Goal: Task Accomplishment & Management: Use online tool/utility

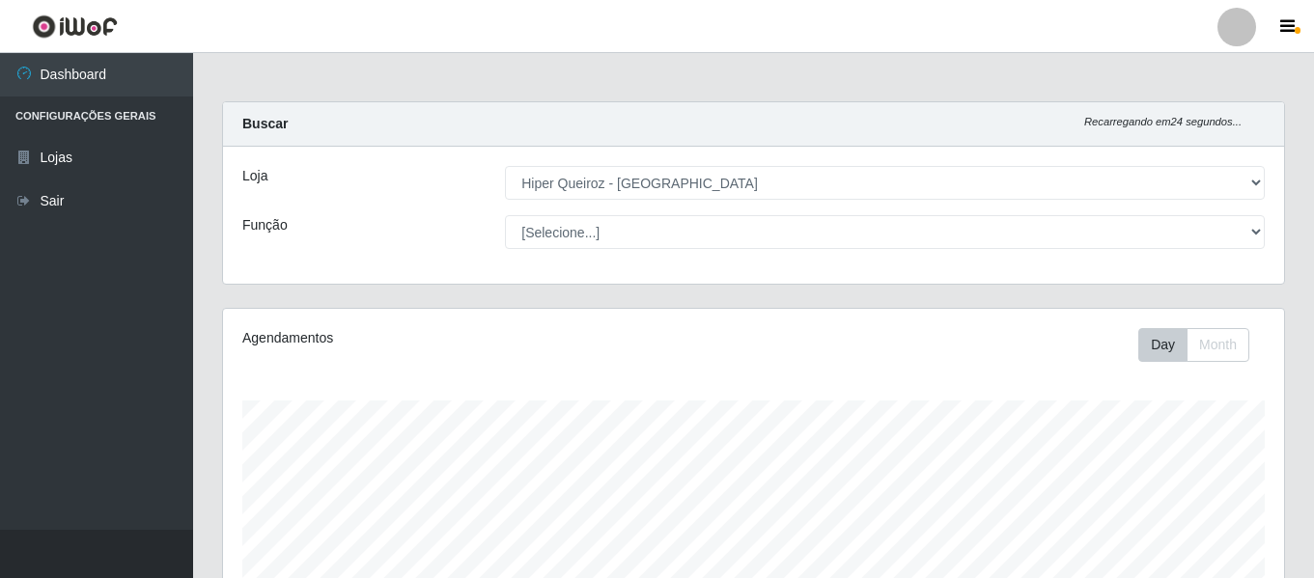
select select "497"
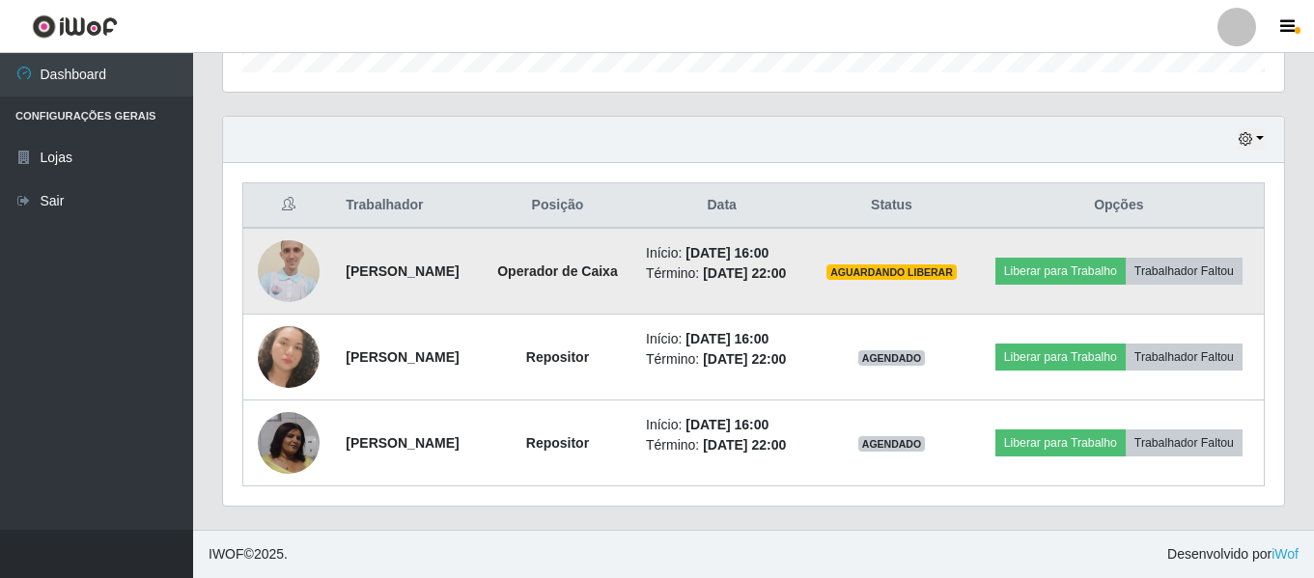
scroll to position [661, 0]
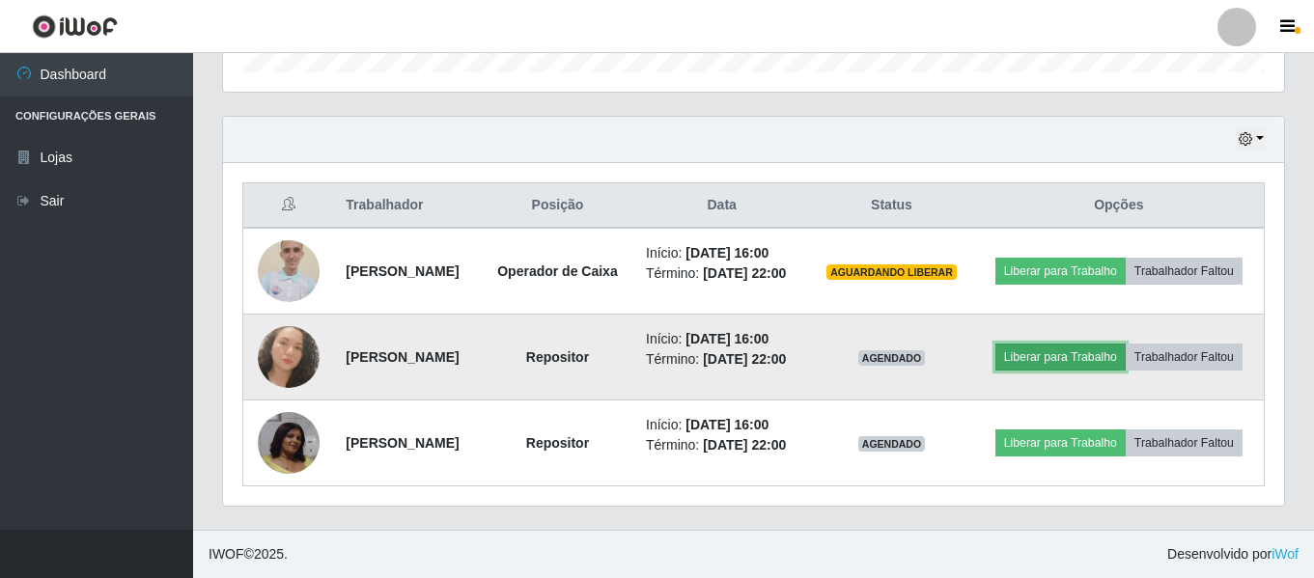
click at [1126, 344] on button "Liberar para Trabalho" at bounding box center [1060, 357] width 130 height 27
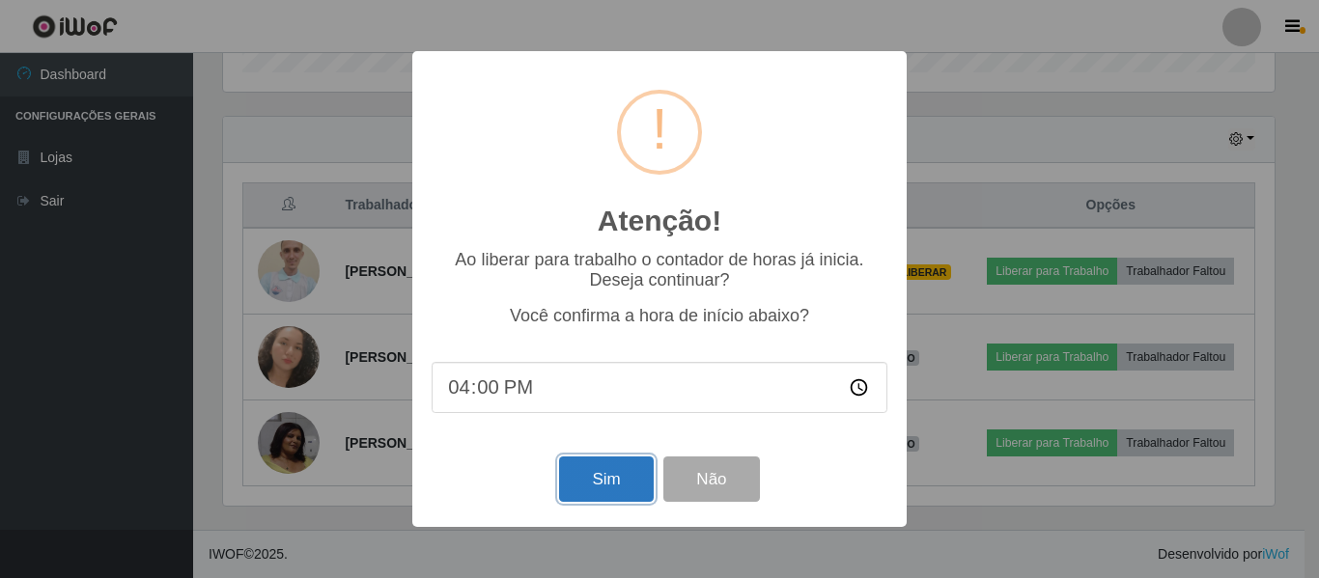
click at [611, 488] on button "Sim" at bounding box center [606, 479] width 94 height 45
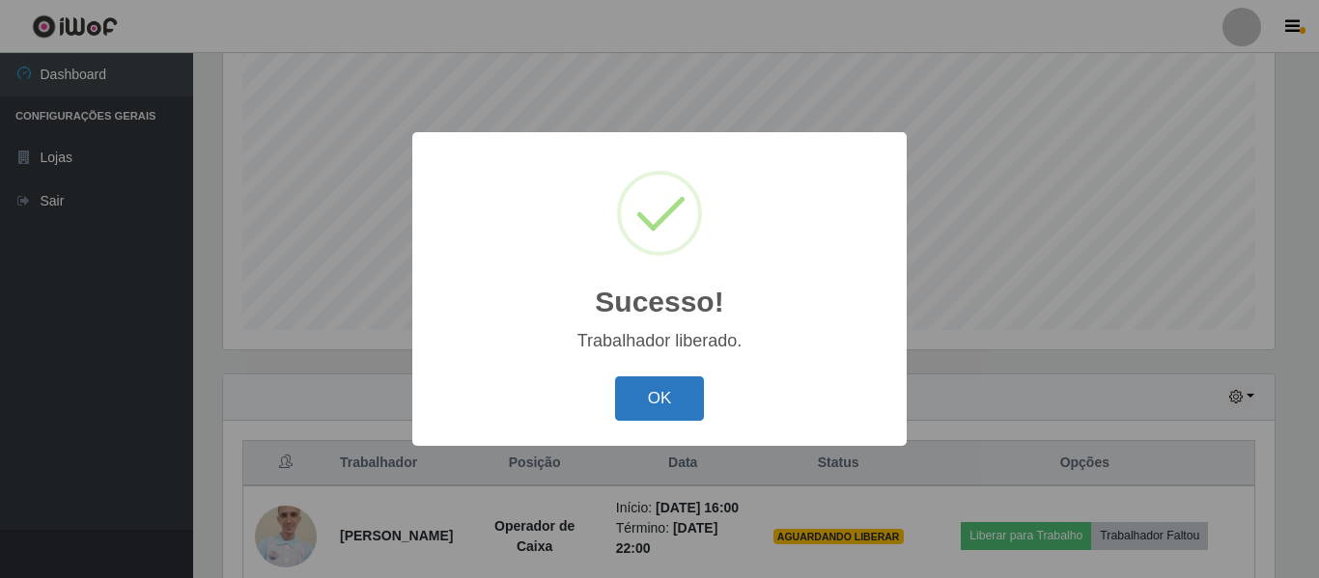
click at [684, 421] on button "OK" at bounding box center [660, 398] width 90 height 45
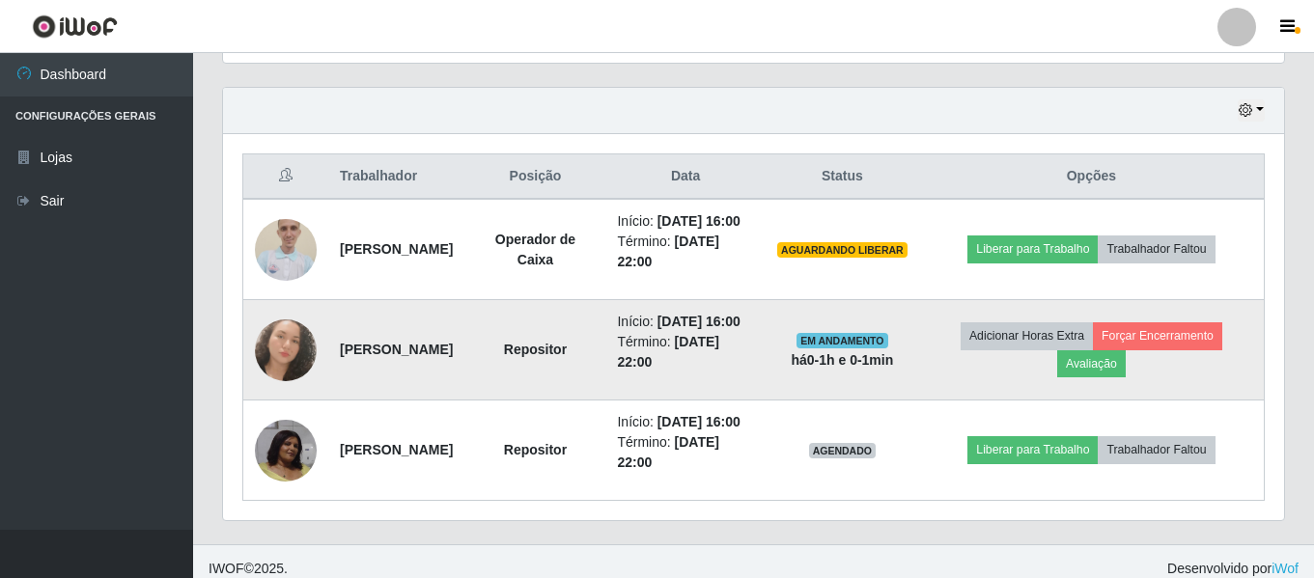
scroll to position [650, 0]
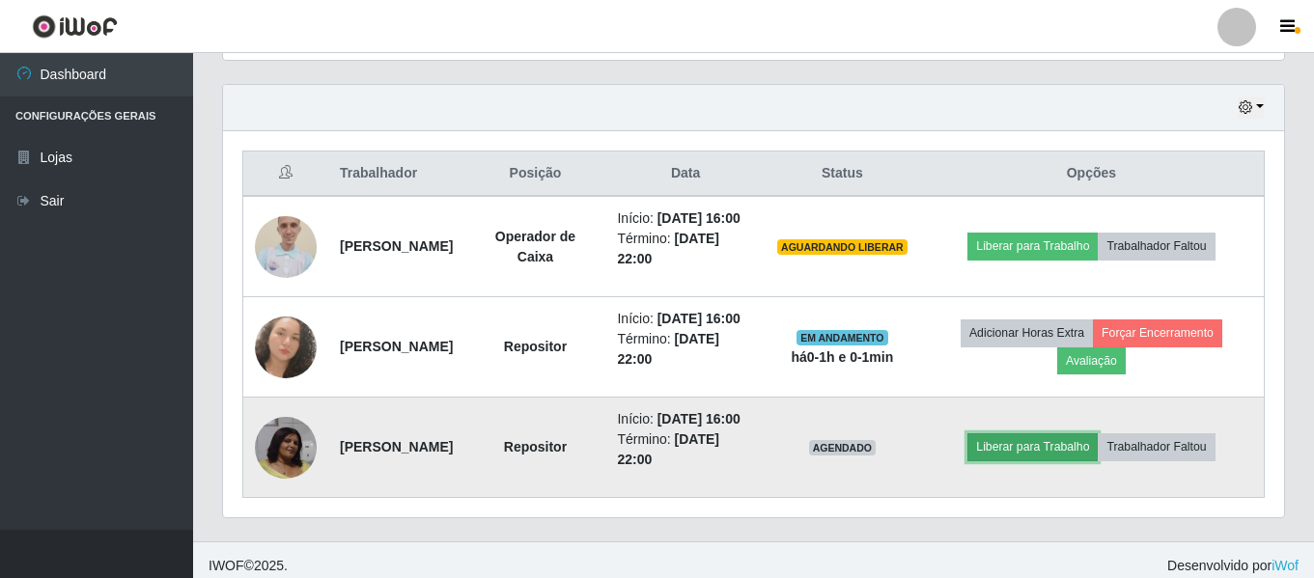
click at [1084, 460] on button "Liberar para Trabalho" at bounding box center [1032, 446] width 130 height 27
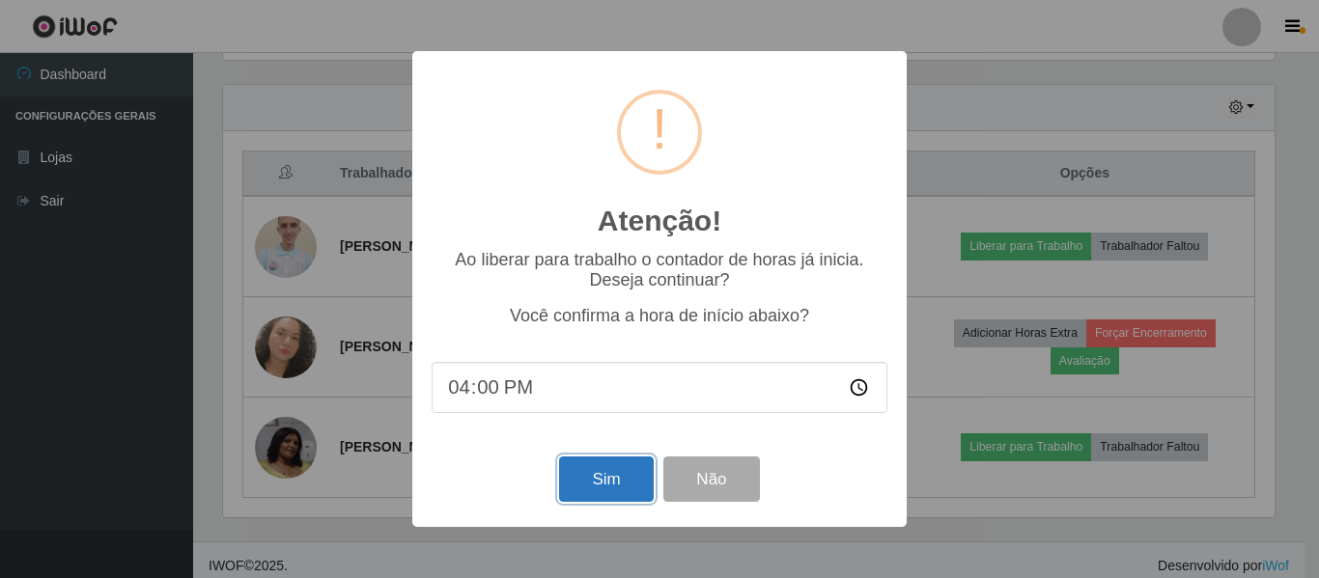
click at [626, 487] on button "Sim" at bounding box center [606, 479] width 94 height 45
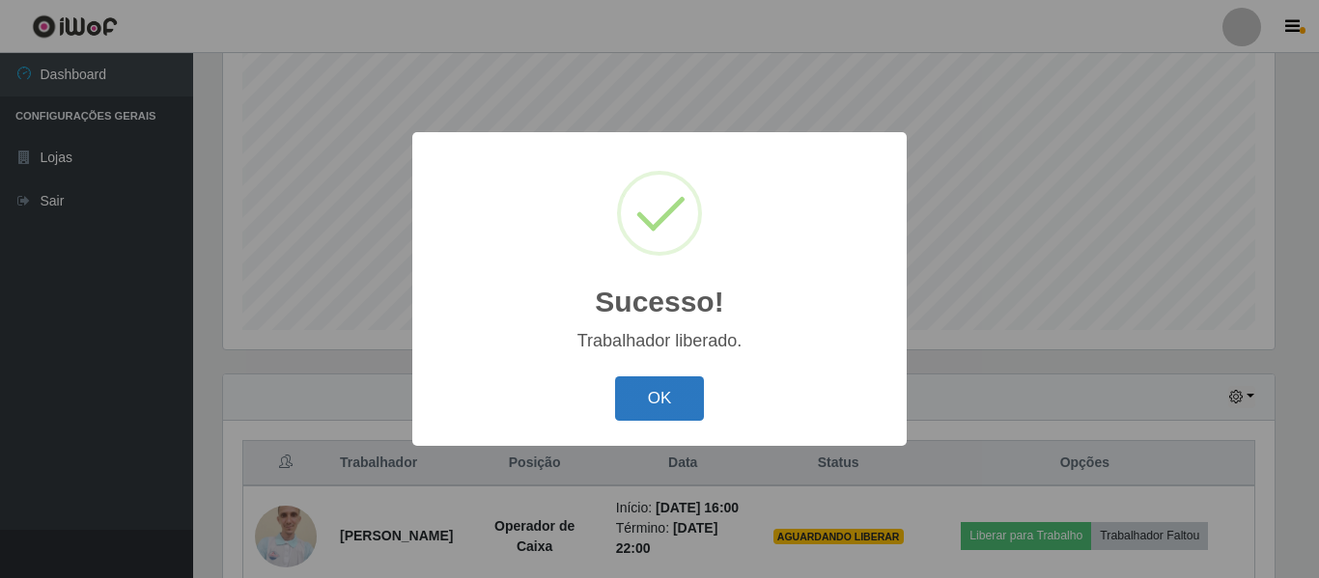
click at [680, 408] on button "OK" at bounding box center [660, 398] width 90 height 45
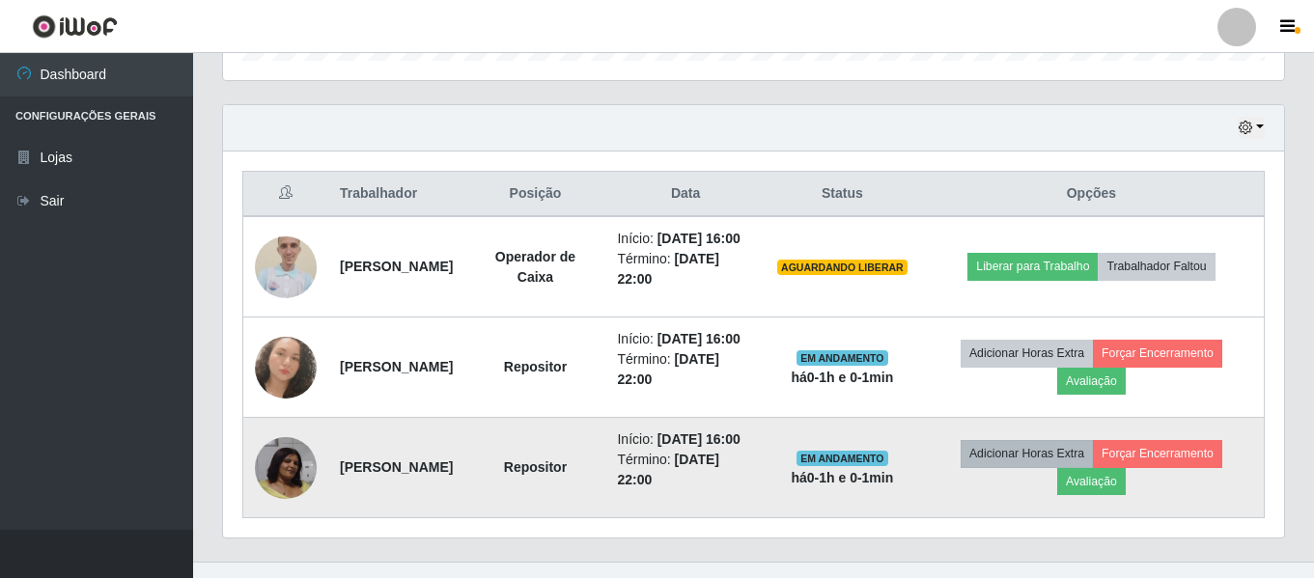
scroll to position [722, 0]
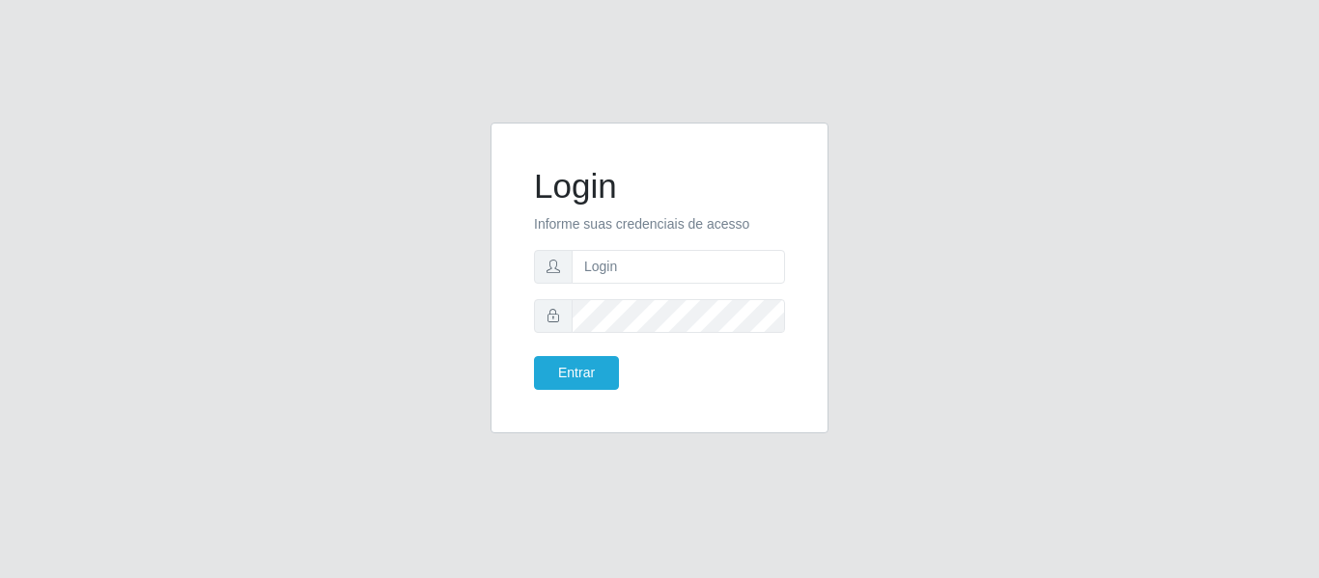
click at [678, 248] on form "Login Informe suas credenciais de acesso Entrar" at bounding box center [659, 278] width 251 height 224
click at [674, 265] on input "text" at bounding box center [677, 267] width 213 height 34
